Goal: Task Accomplishment & Management: Manage account settings

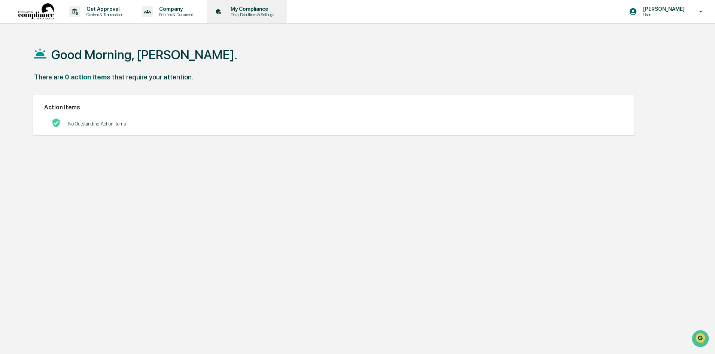
click at [262, 13] on p "Data, Deadlines & Settings" at bounding box center [251, 14] width 53 height 5
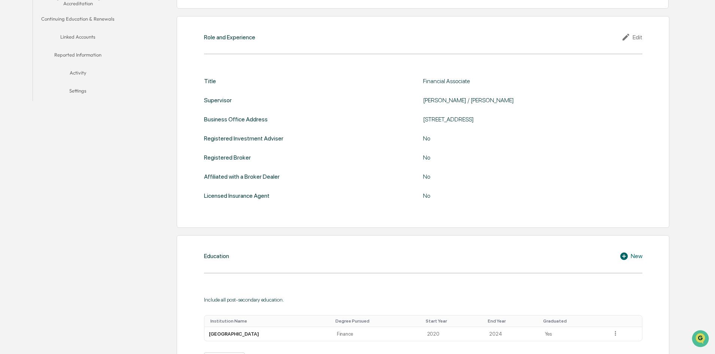
scroll to position [75, 0]
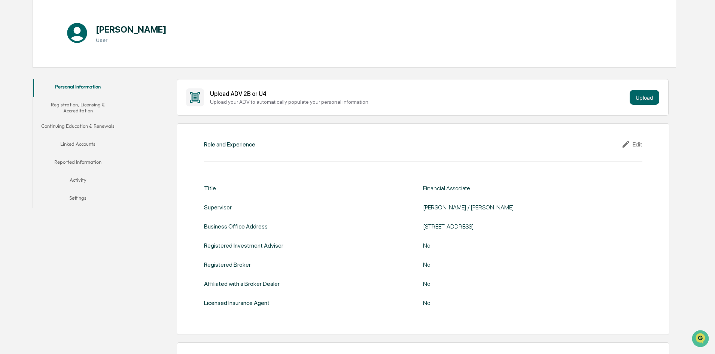
click at [75, 104] on button "Registration, Licensing & Accreditation" at bounding box center [78, 107] width 90 height 21
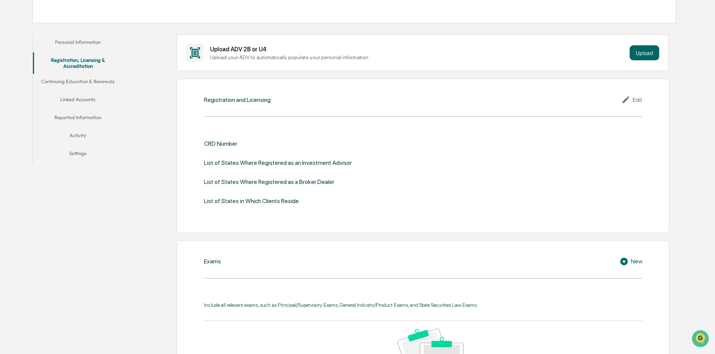
scroll to position [112, 0]
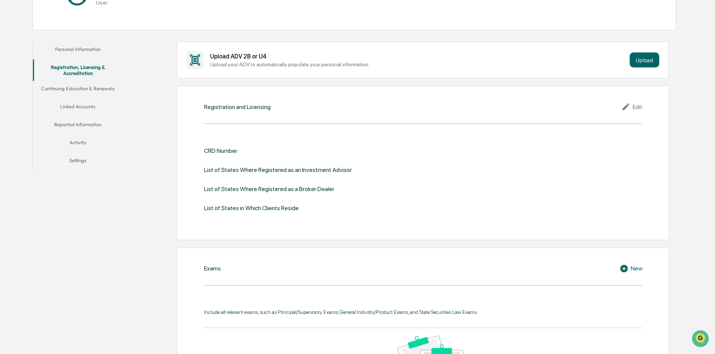
click at [217, 150] on div "CRD Number" at bounding box center [220, 150] width 33 height 7
drag, startPoint x: 199, startPoint y: 151, endPoint x: 293, endPoint y: 149, distance: 94.3
click at [293, 149] on div "Registration and Licensing Edit CRD Number List of States Where Registered as a…" at bounding box center [423, 163] width 492 height 154
click at [290, 146] on div "CRD Number List of States Where Registered as an Investment Advisor List of Sta…" at bounding box center [423, 180] width 438 height 88
drag, startPoint x: 308, startPoint y: 126, endPoint x: 222, endPoint y: 131, distance: 86.2
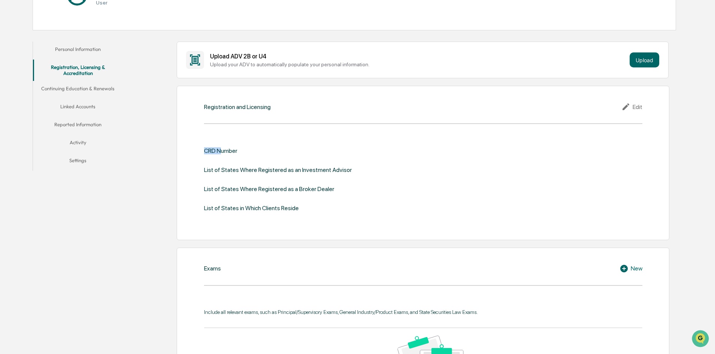
click at [222, 131] on div "Registration and Licensing Edit CRD Number List of States Where Registered as a…" at bounding box center [423, 163] width 492 height 154
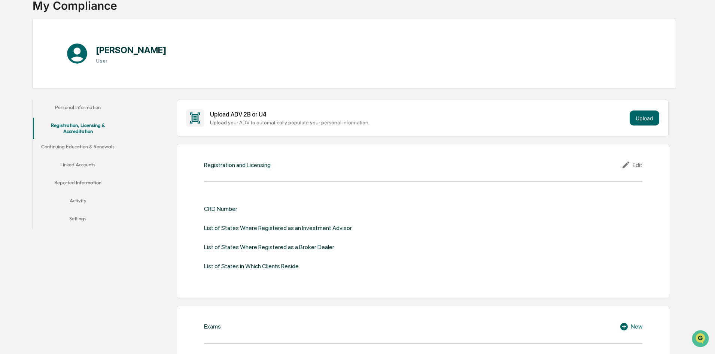
scroll to position [0, 0]
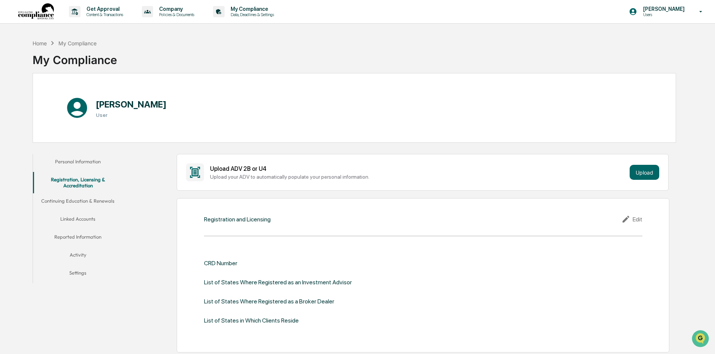
click at [82, 163] on button "Personal Information" at bounding box center [78, 163] width 90 height 18
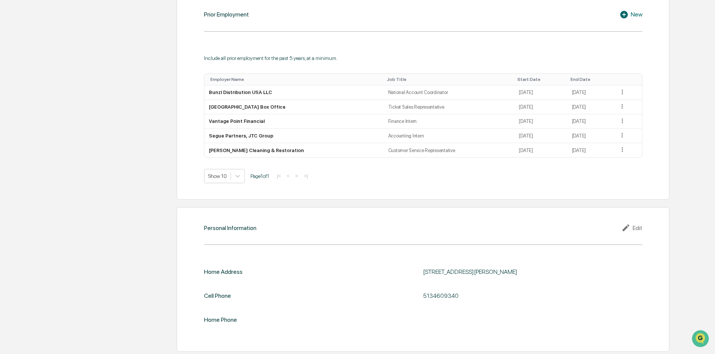
scroll to position [580, 0]
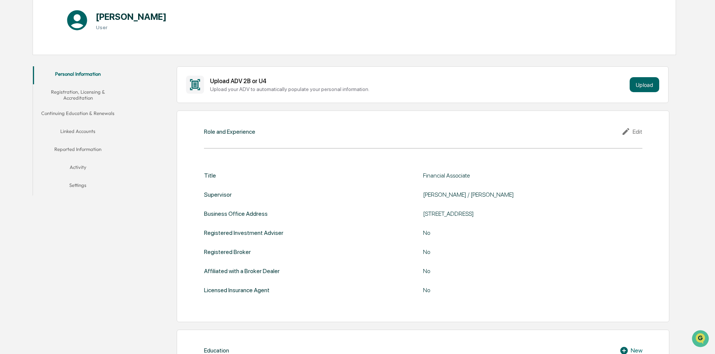
scroll to position [0, 0]
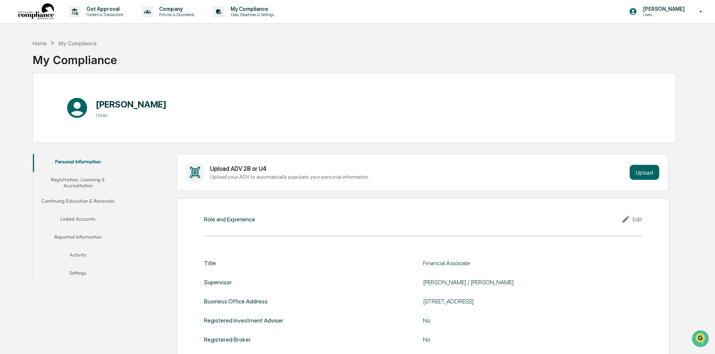
click at [76, 198] on button "Continuing Education & Renewals" at bounding box center [78, 202] width 90 height 18
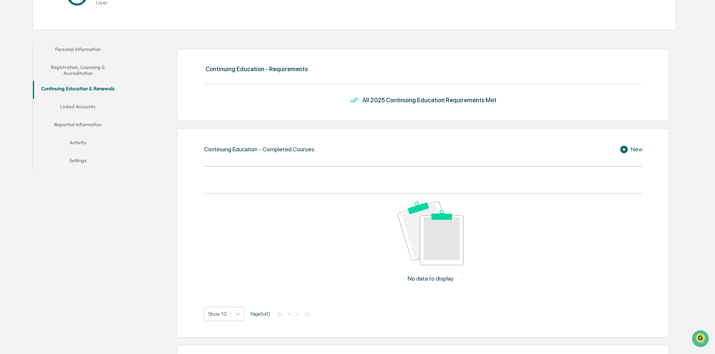
click at [63, 104] on button "Linked Accounts" at bounding box center [78, 108] width 90 height 18
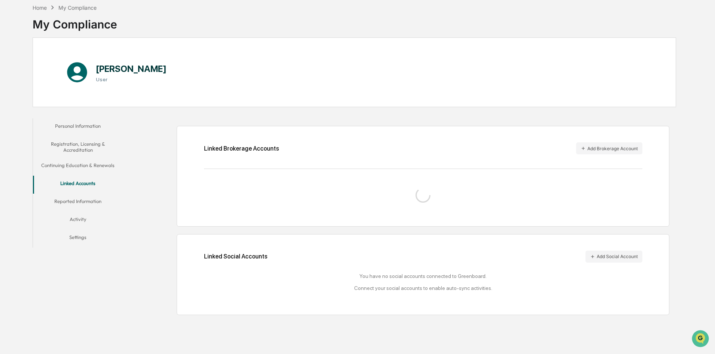
click at [89, 200] on button "Reported Information" at bounding box center [78, 202] width 90 height 18
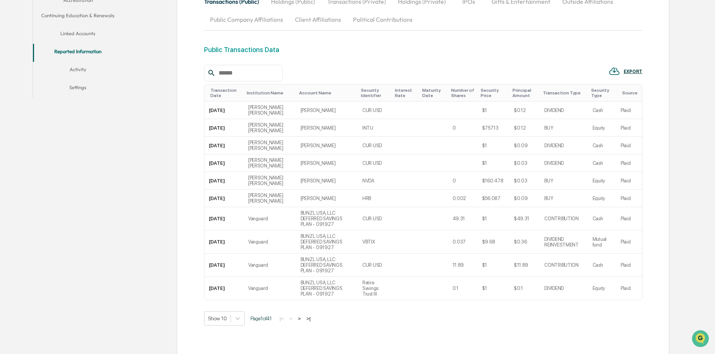
scroll to position [36, 0]
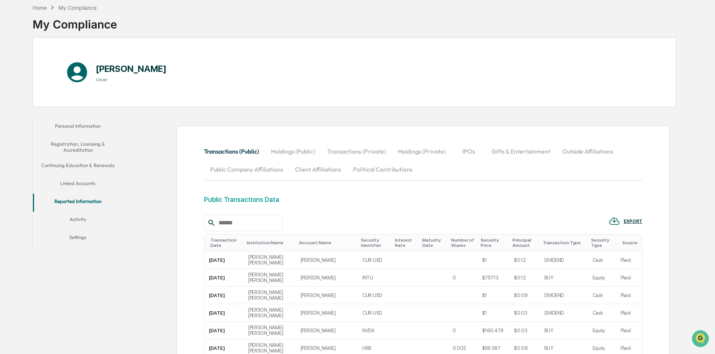
click at [85, 216] on button "Activity" at bounding box center [78, 220] width 90 height 18
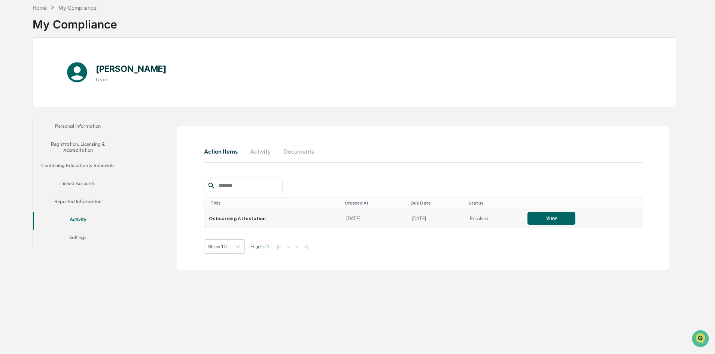
click at [465, 223] on td "Resolved" at bounding box center [494, 218] width 58 height 19
click at [251, 156] on button "Activity" at bounding box center [261, 151] width 34 height 18
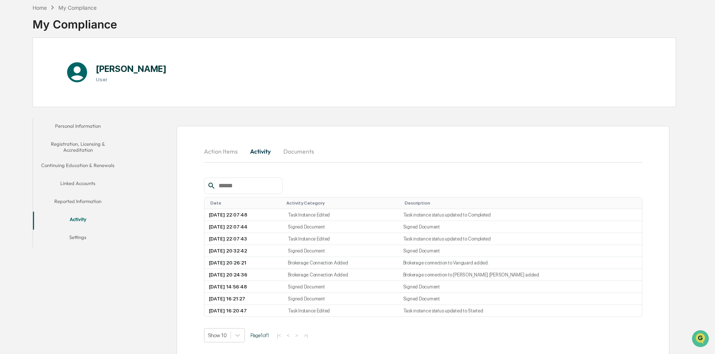
click at [302, 168] on div "Action Items Activity Documents Date Activity Category Description [DATE] 22:07…" at bounding box center [423, 242] width 438 height 200
click at [302, 162] on hr at bounding box center [423, 162] width 438 height 0
click at [299, 154] on button "Documents" at bounding box center [298, 151] width 43 height 18
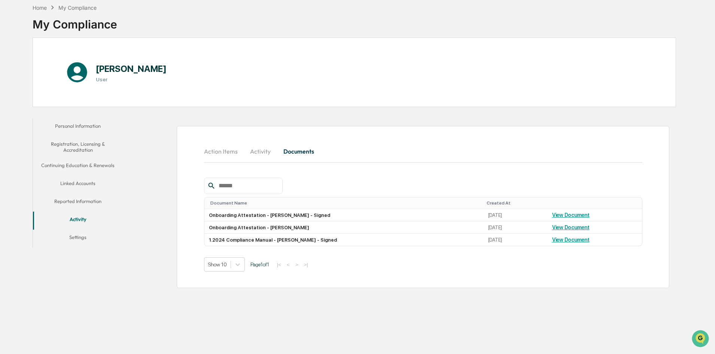
click at [80, 125] on button "Personal Information" at bounding box center [78, 127] width 90 height 18
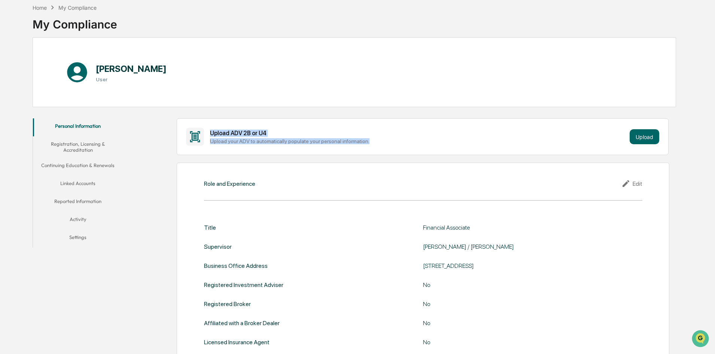
drag, startPoint x: 211, startPoint y: 133, endPoint x: 372, endPoint y: 139, distance: 161.0
click at [372, 139] on div "Upload ADV 2B or U4 Upload your ADV to automatically populate your personal inf…" at bounding box center [418, 136] width 417 height 15
click at [372, 139] on div "Upload your ADV to automatically populate your personal information." at bounding box center [418, 141] width 417 height 6
click at [651, 140] on button "Upload" at bounding box center [644, 136] width 30 height 15
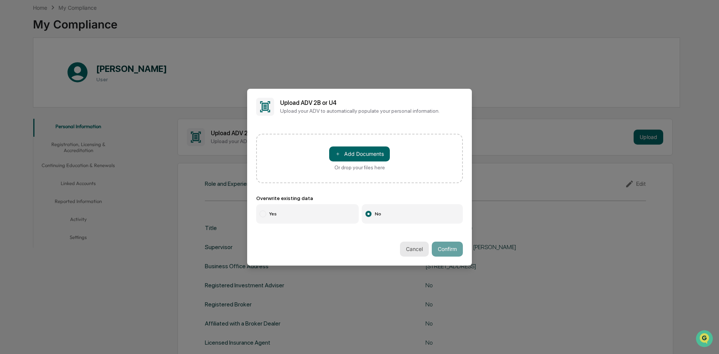
click at [418, 244] on button "Cancel" at bounding box center [414, 248] width 29 height 15
